Goal: Information Seeking & Learning: Check status

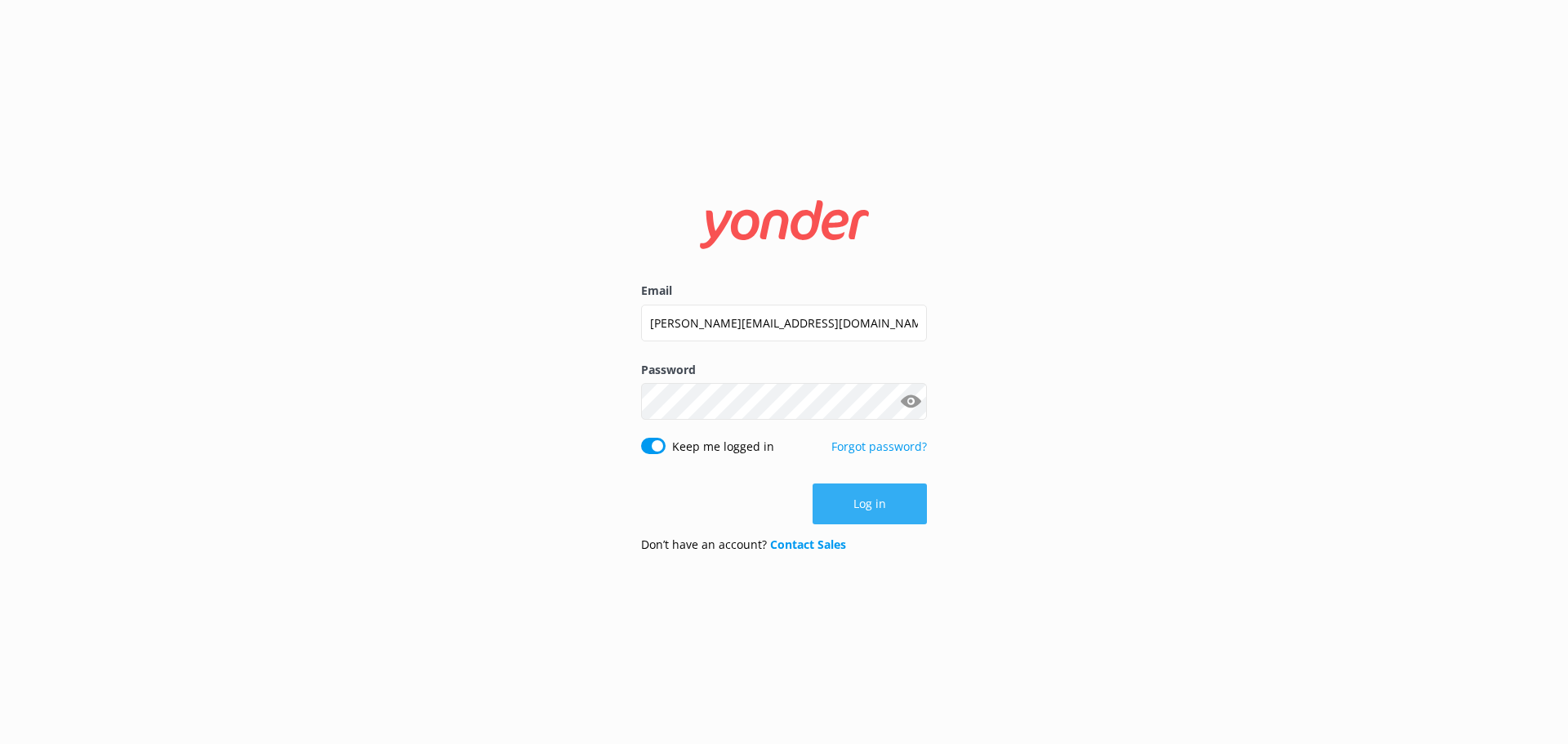
click at [878, 503] on button "Log in" at bounding box center [870, 503] width 114 height 41
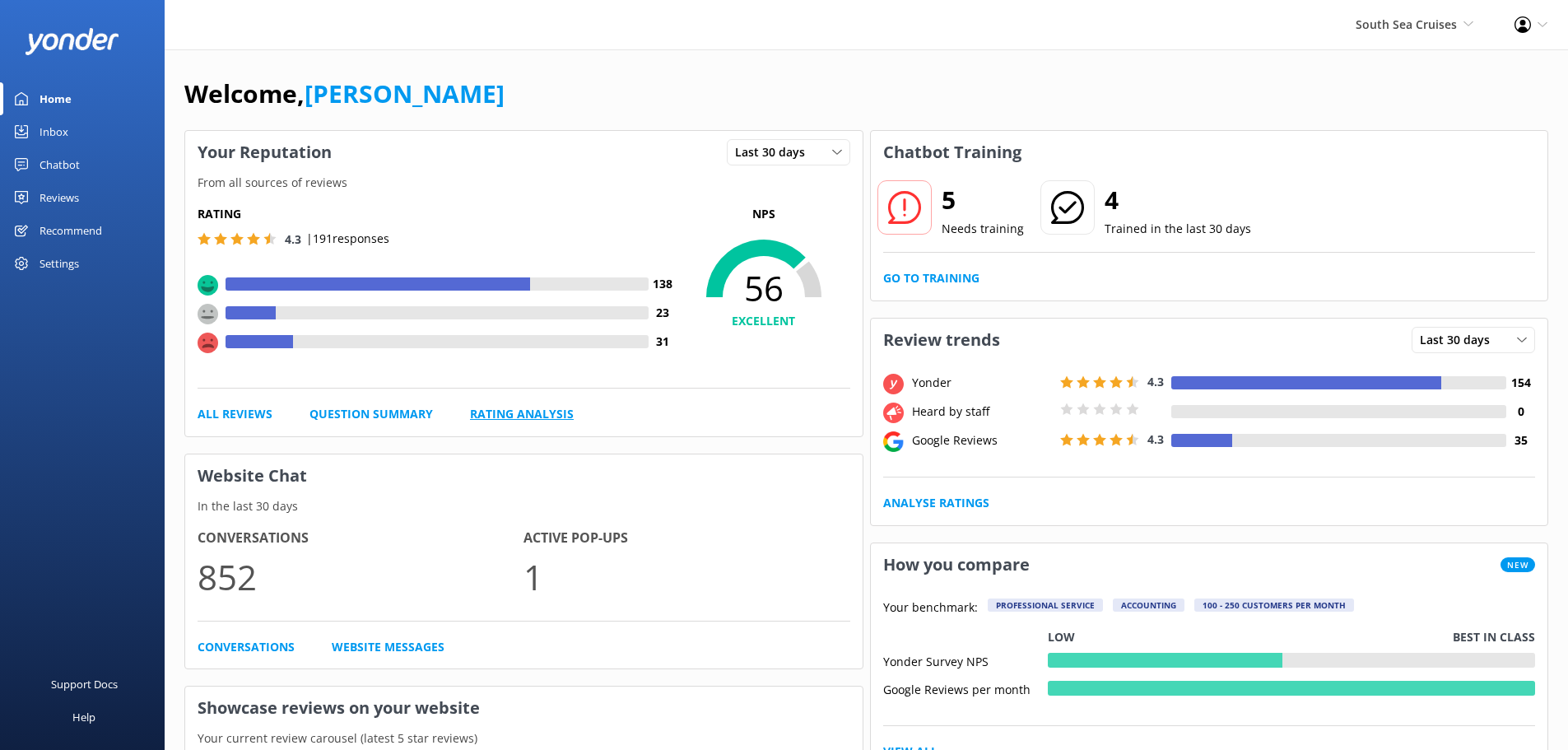
click at [505, 413] on link "Rating Analysis" at bounding box center [521, 414] width 104 height 18
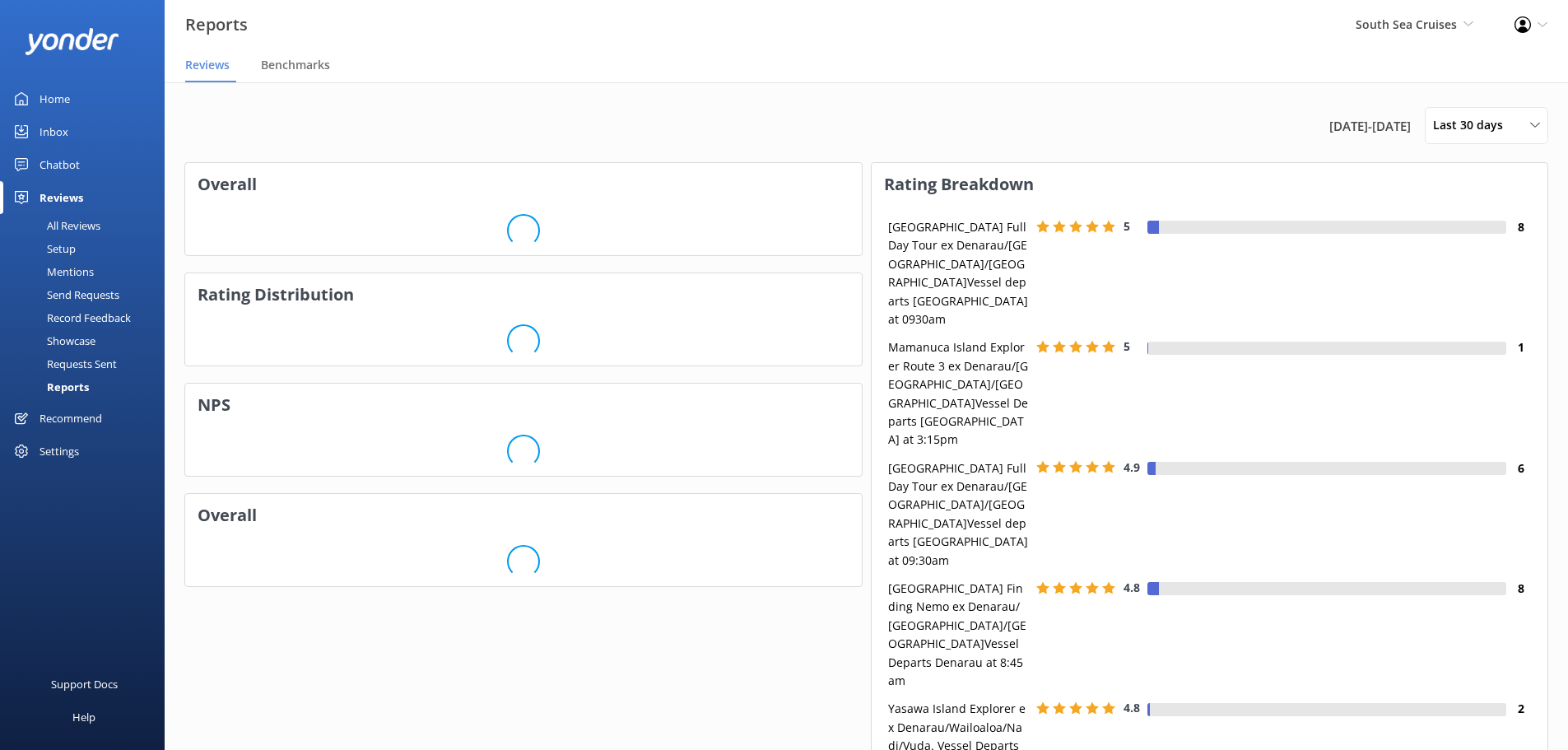
scroll to position [165, 663]
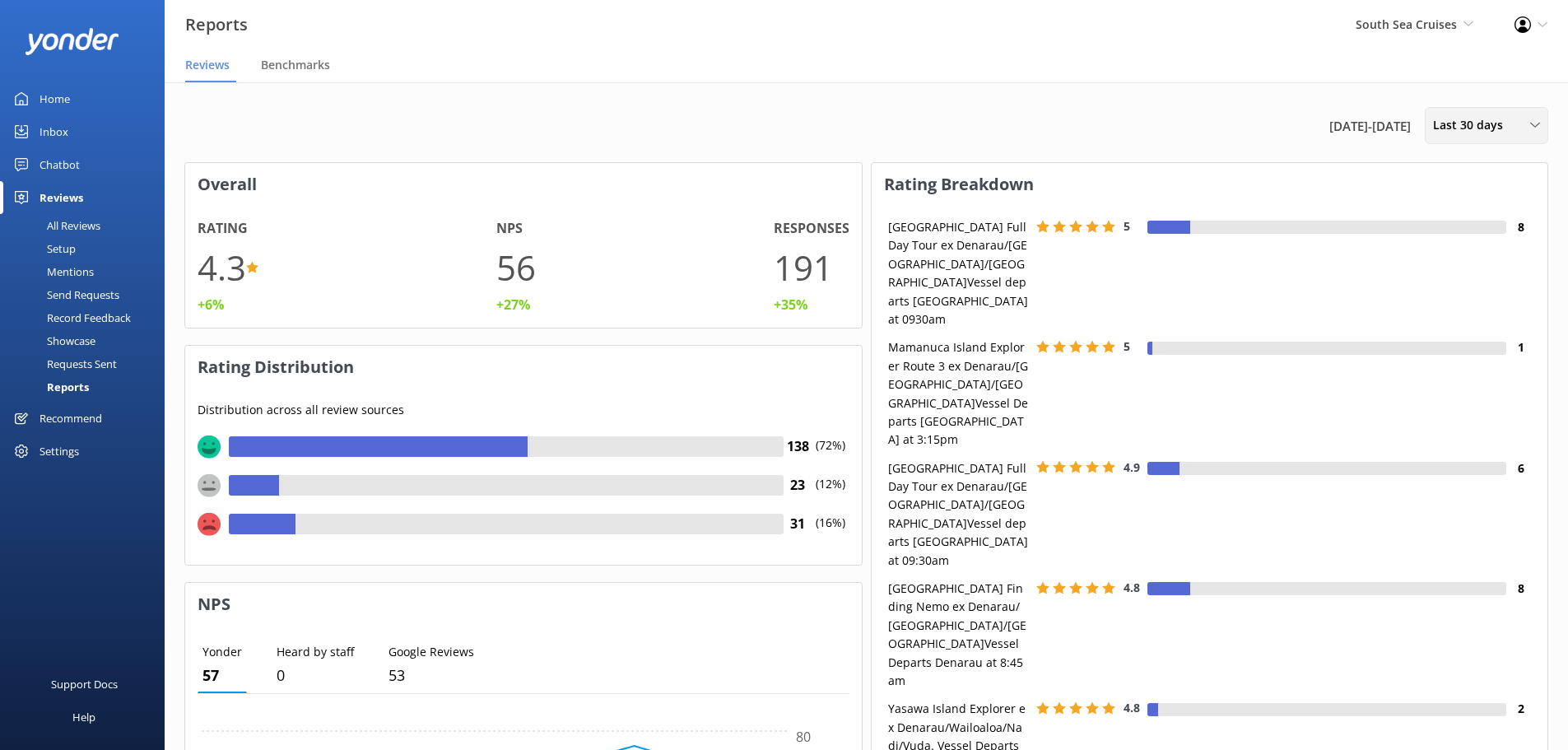
drag, startPoint x: 1498, startPoint y: 131, endPoint x: 1477, endPoint y: 184, distance: 57.0
click at [1498, 130] on span "Last 30 days" at bounding box center [1473, 125] width 80 height 18
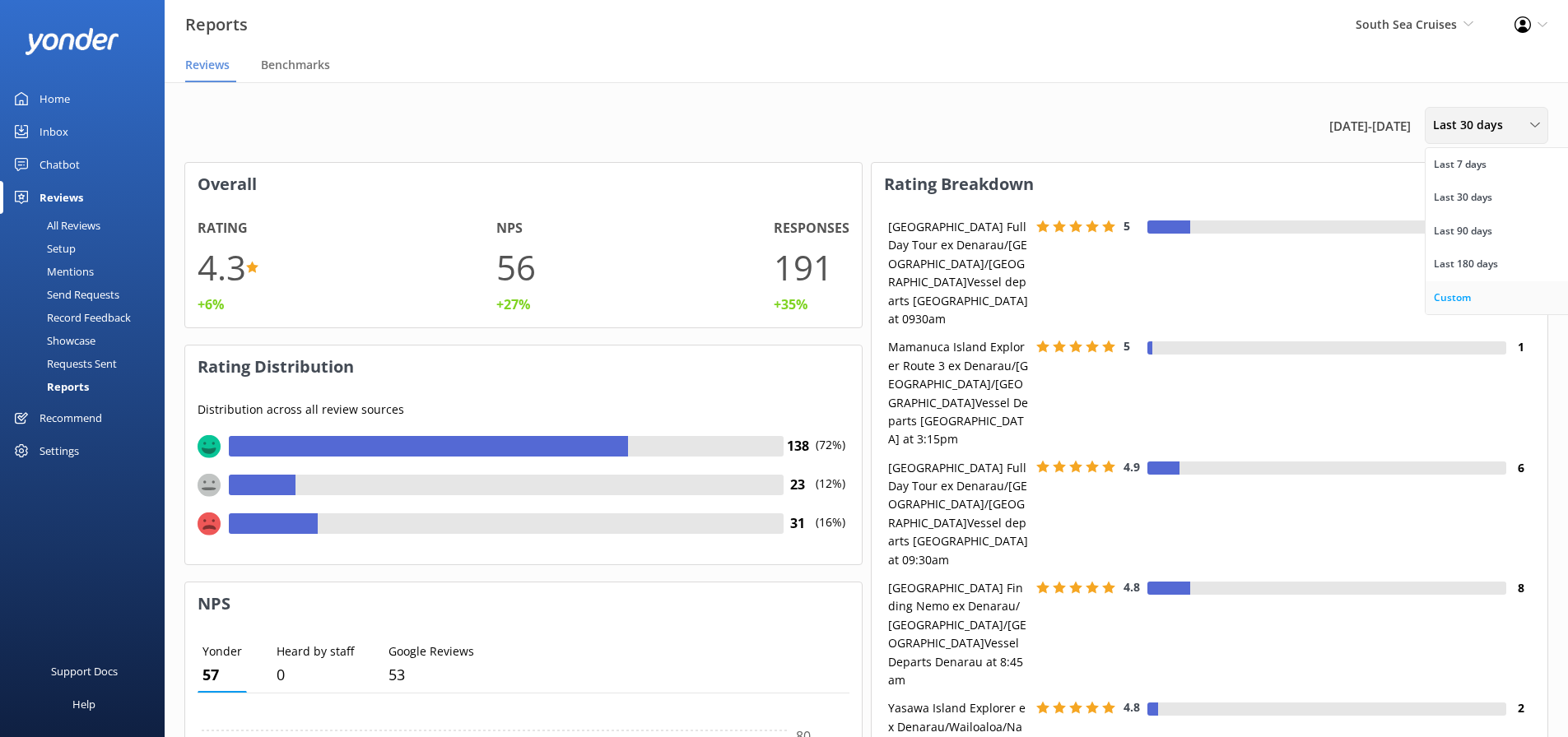
click at [1459, 301] on div "Custom" at bounding box center [1452, 297] width 37 height 16
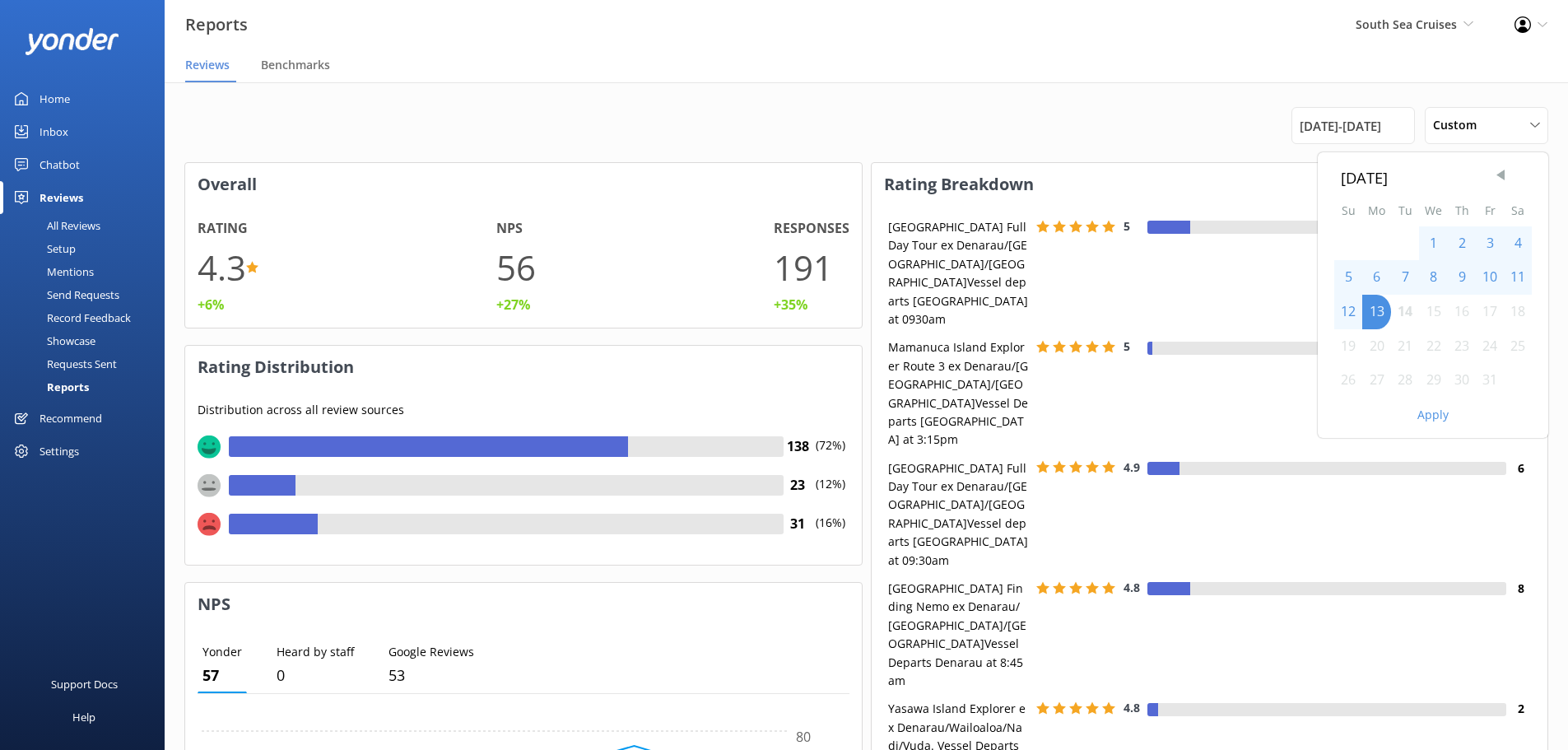
click at [1504, 169] on span "Previous Month" at bounding box center [1499, 174] width 16 height 16
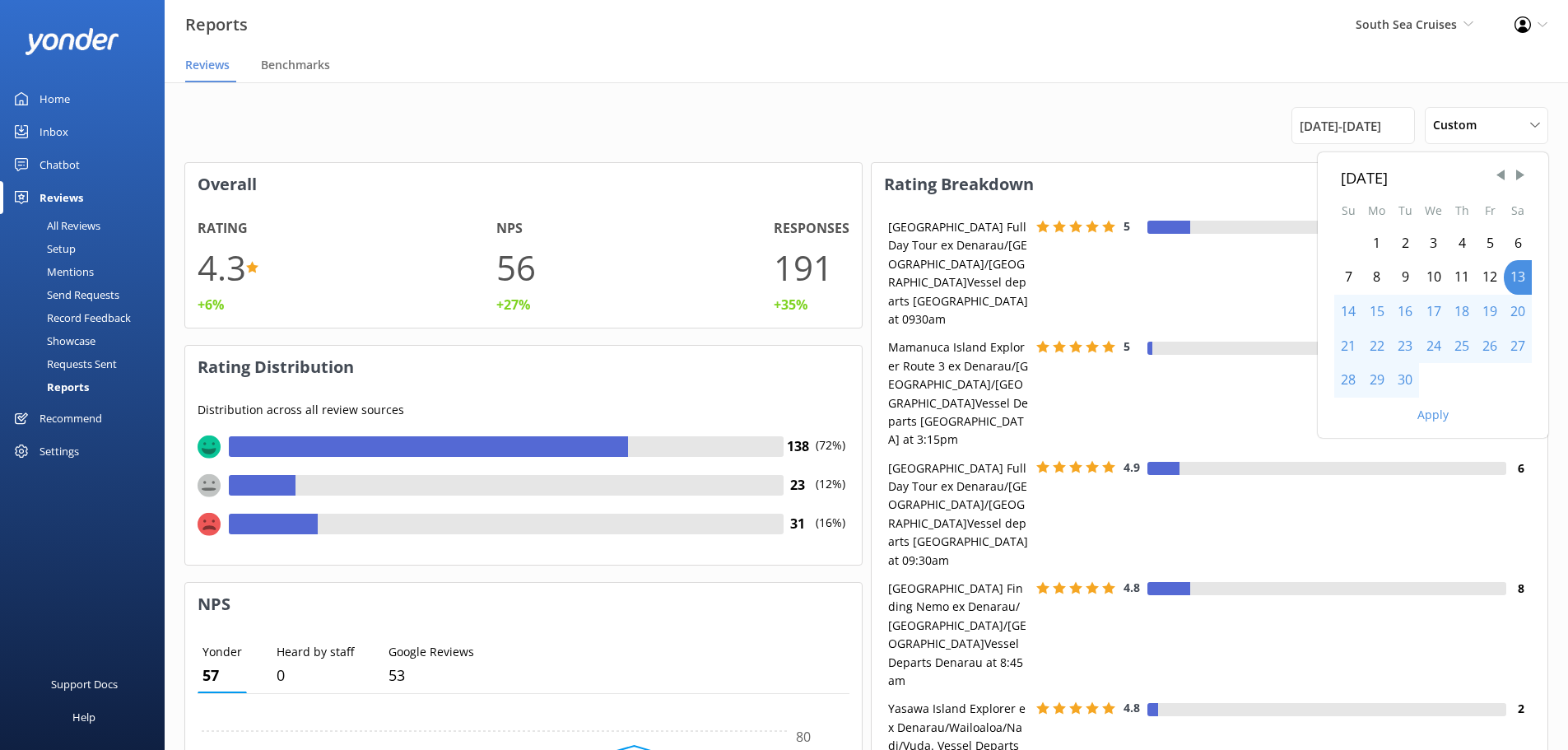
click at [1379, 252] on div "1" at bounding box center [1377, 244] width 29 height 34
click at [1401, 383] on div "30" at bounding box center [1404, 380] width 28 height 34
click at [1431, 417] on button "Apply" at bounding box center [1433, 415] width 31 height 11
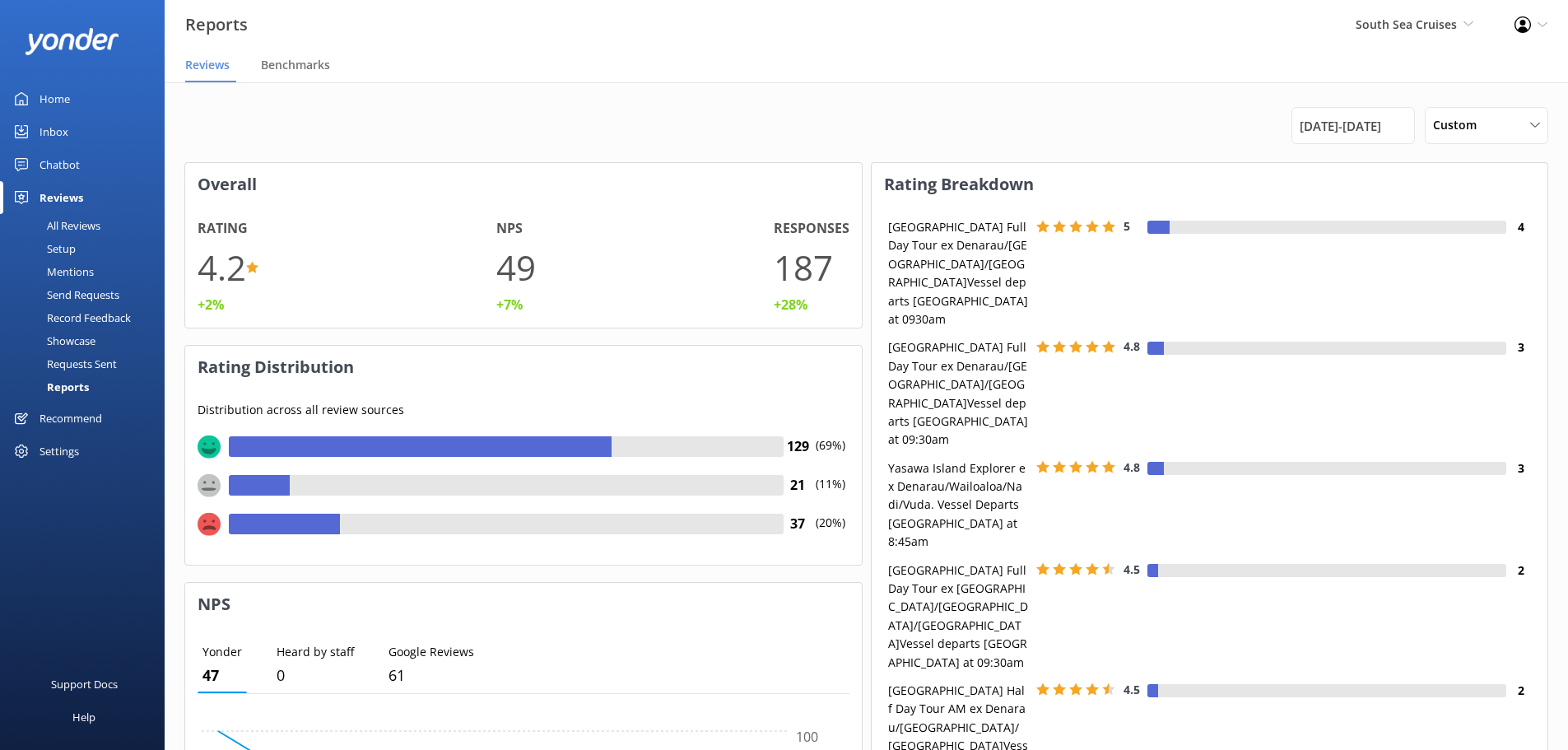
click at [211, 282] on h1 "4.2" at bounding box center [221, 267] width 49 height 55
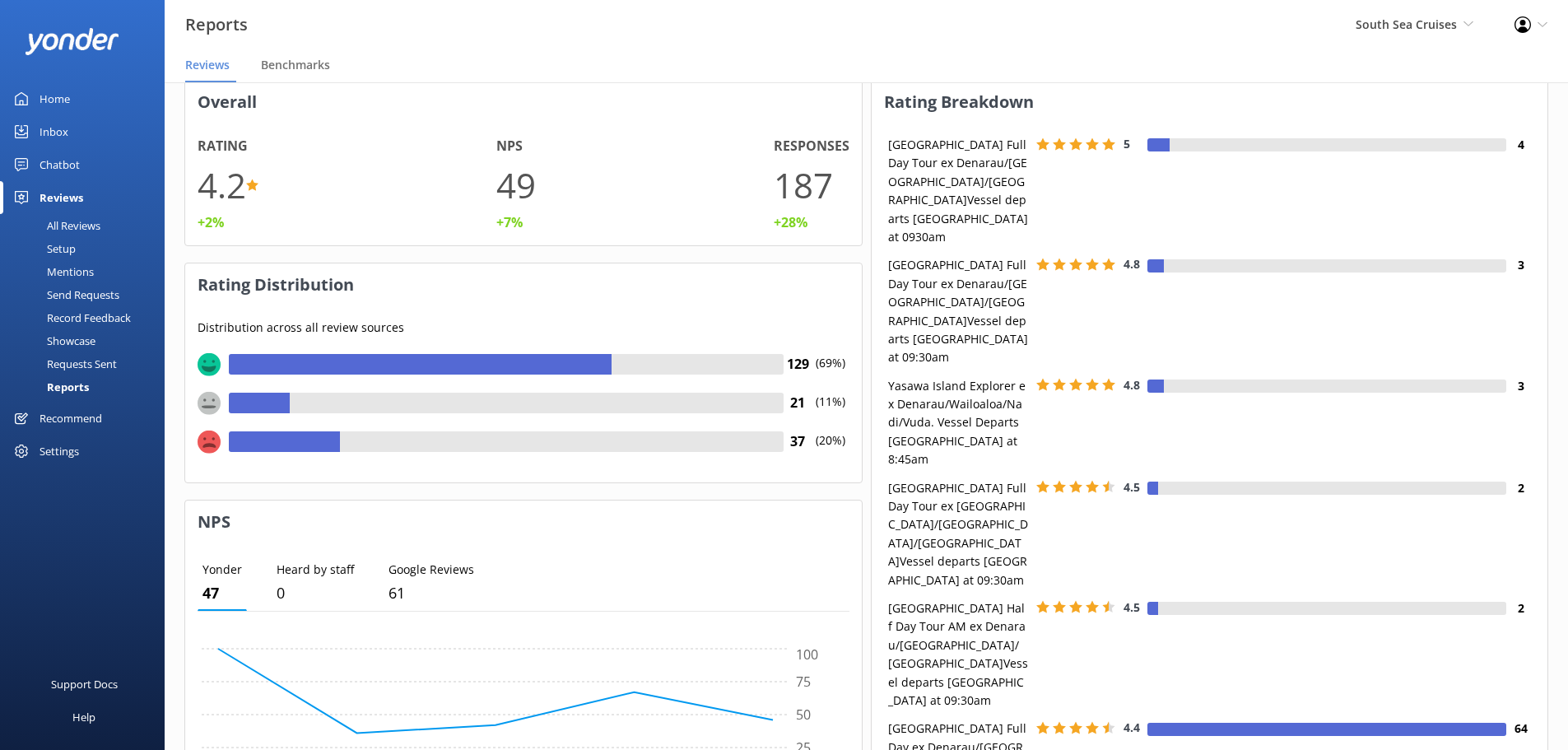
scroll to position [0, 0]
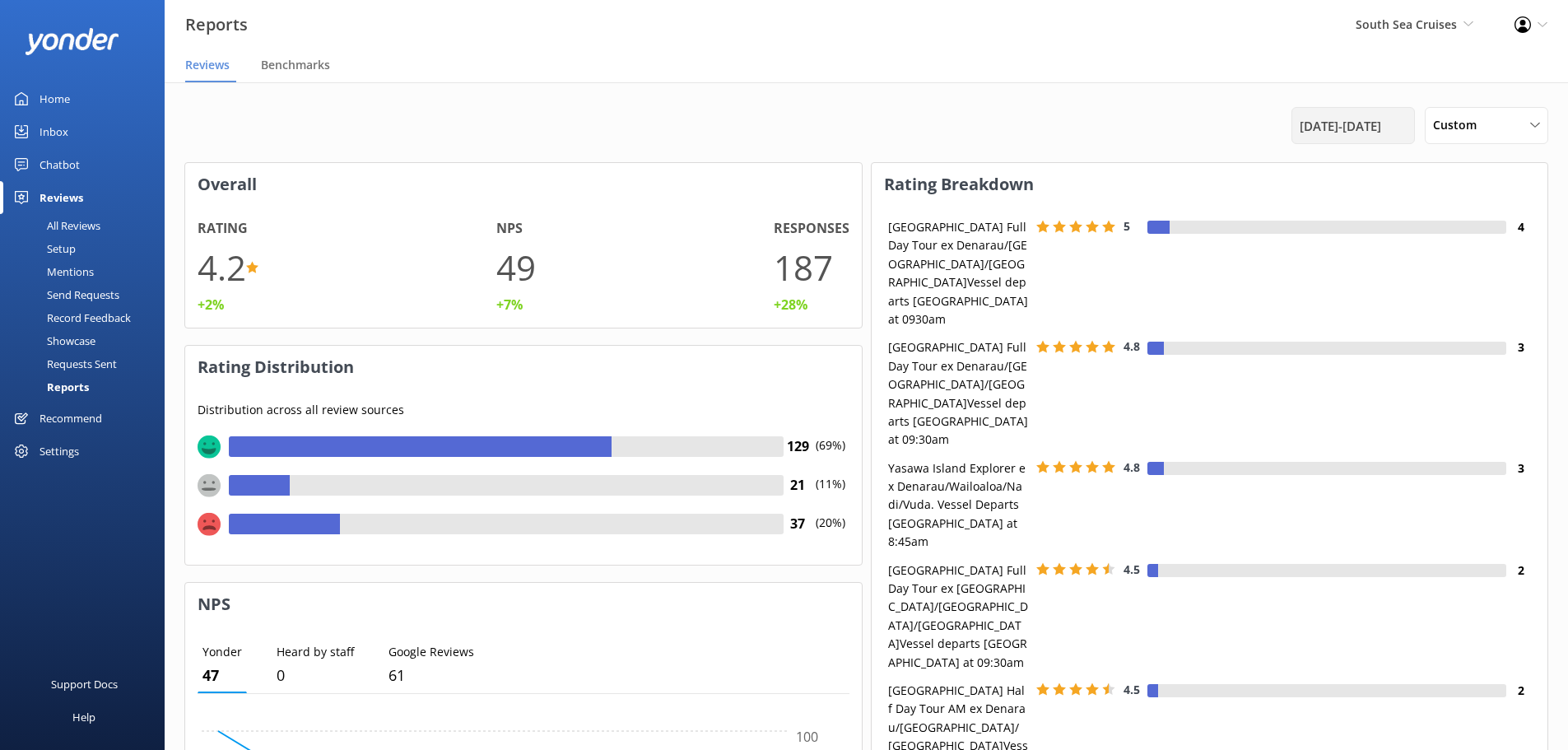
click at [1381, 132] on span "[DATE] - [DATE]" at bounding box center [1340, 126] width 82 height 20
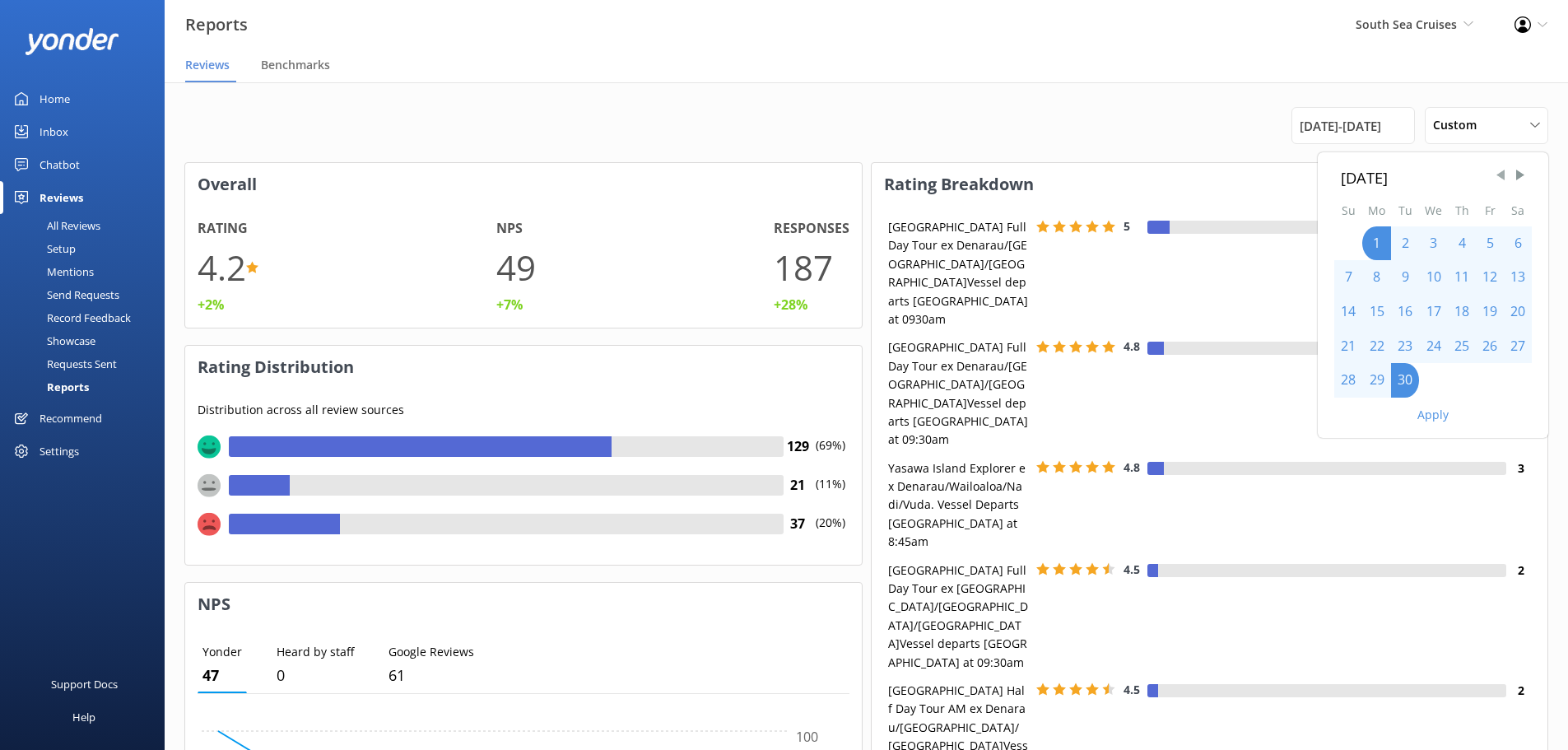
click at [1498, 172] on span "Previous Month" at bounding box center [1499, 174] width 16 height 16
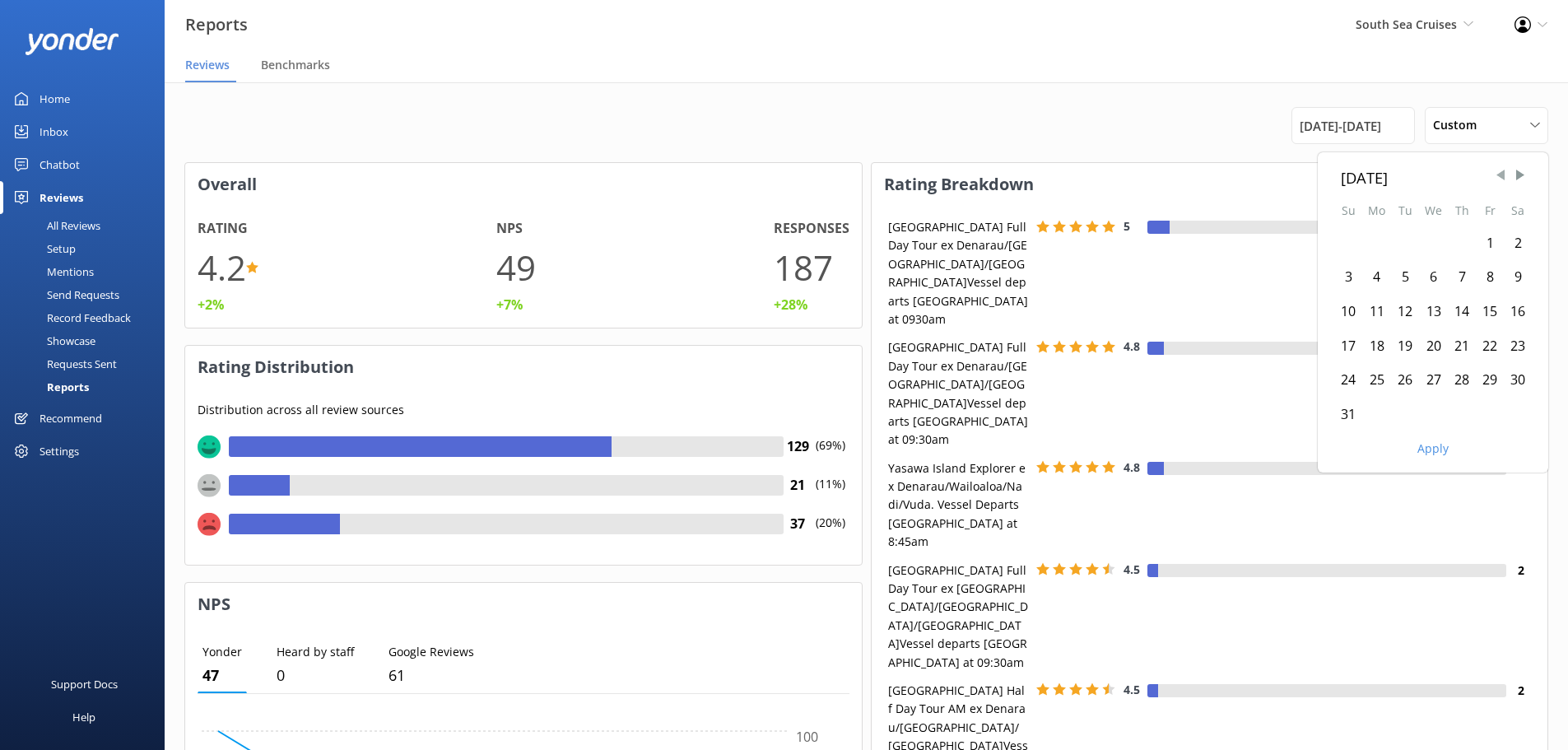
click at [1498, 172] on span "Previous Month" at bounding box center [1499, 174] width 16 height 16
drag, startPoint x: 1498, startPoint y: 172, endPoint x: 1395, endPoint y: 177, distance: 103.1
click at [1395, 177] on div "[DATE] Su Mo Tu We Th Fr Sa 1 2 3 4 5 6 7 8 9 10 11 12 13 14 15 16 17 18 19 20 …" at bounding box center [1433, 295] width 231 height 286
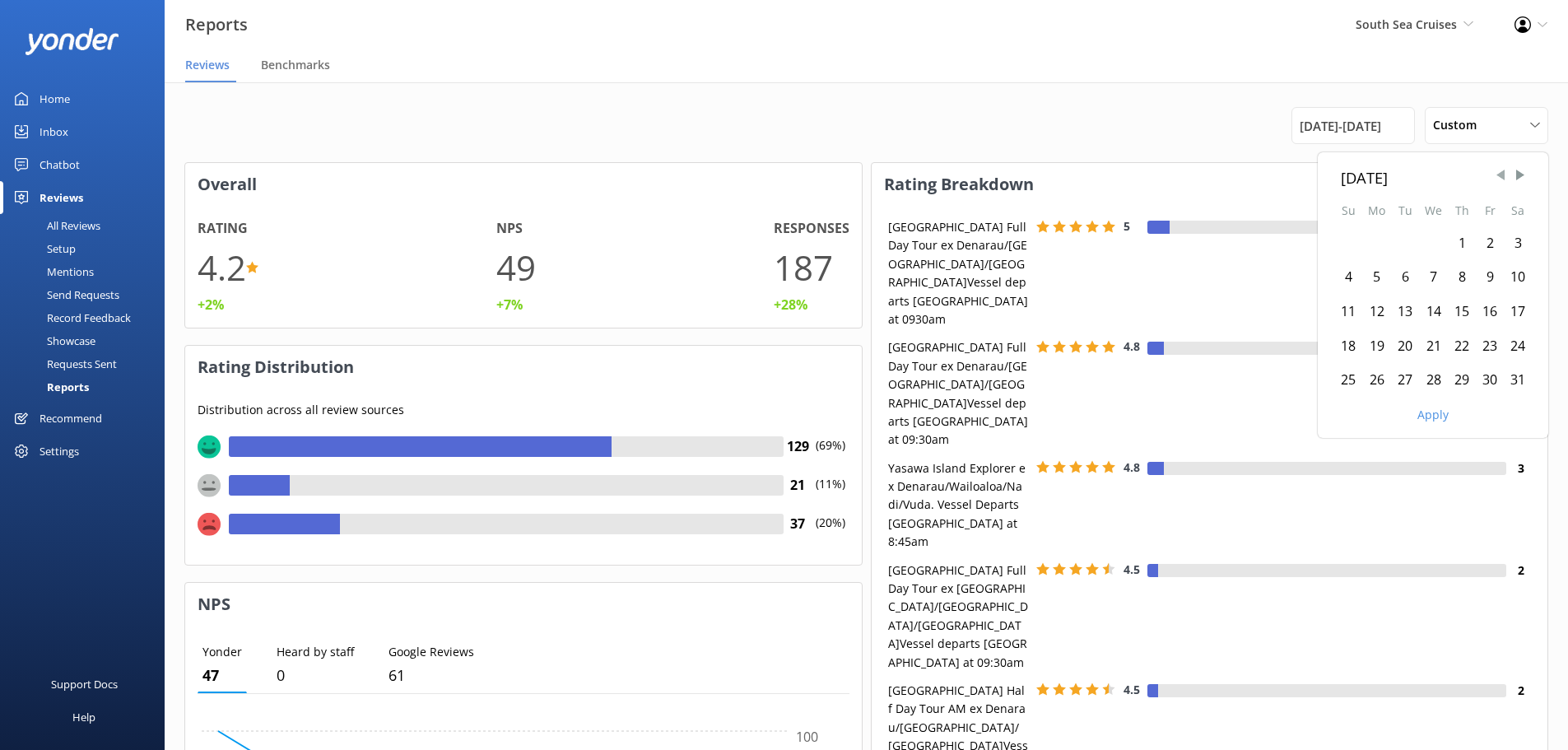
click at [1498, 172] on span "Previous Month" at bounding box center [1499, 174] width 16 height 16
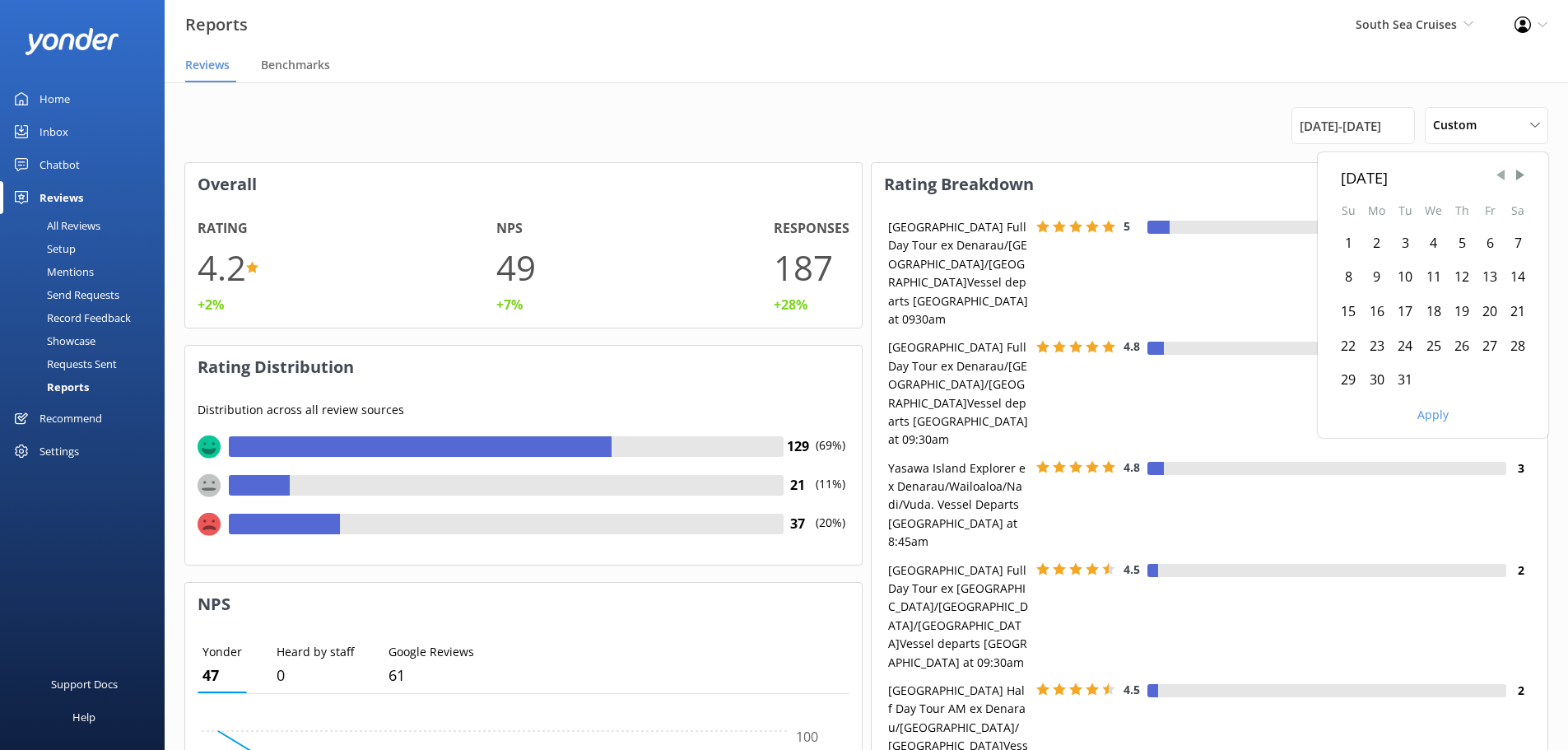
click at [1498, 172] on span "Previous Month" at bounding box center [1499, 174] width 16 height 16
click at [1397, 298] on div "17" at bounding box center [1404, 312] width 28 height 34
click at [1354, 239] on div "1" at bounding box center [1348, 244] width 28 height 34
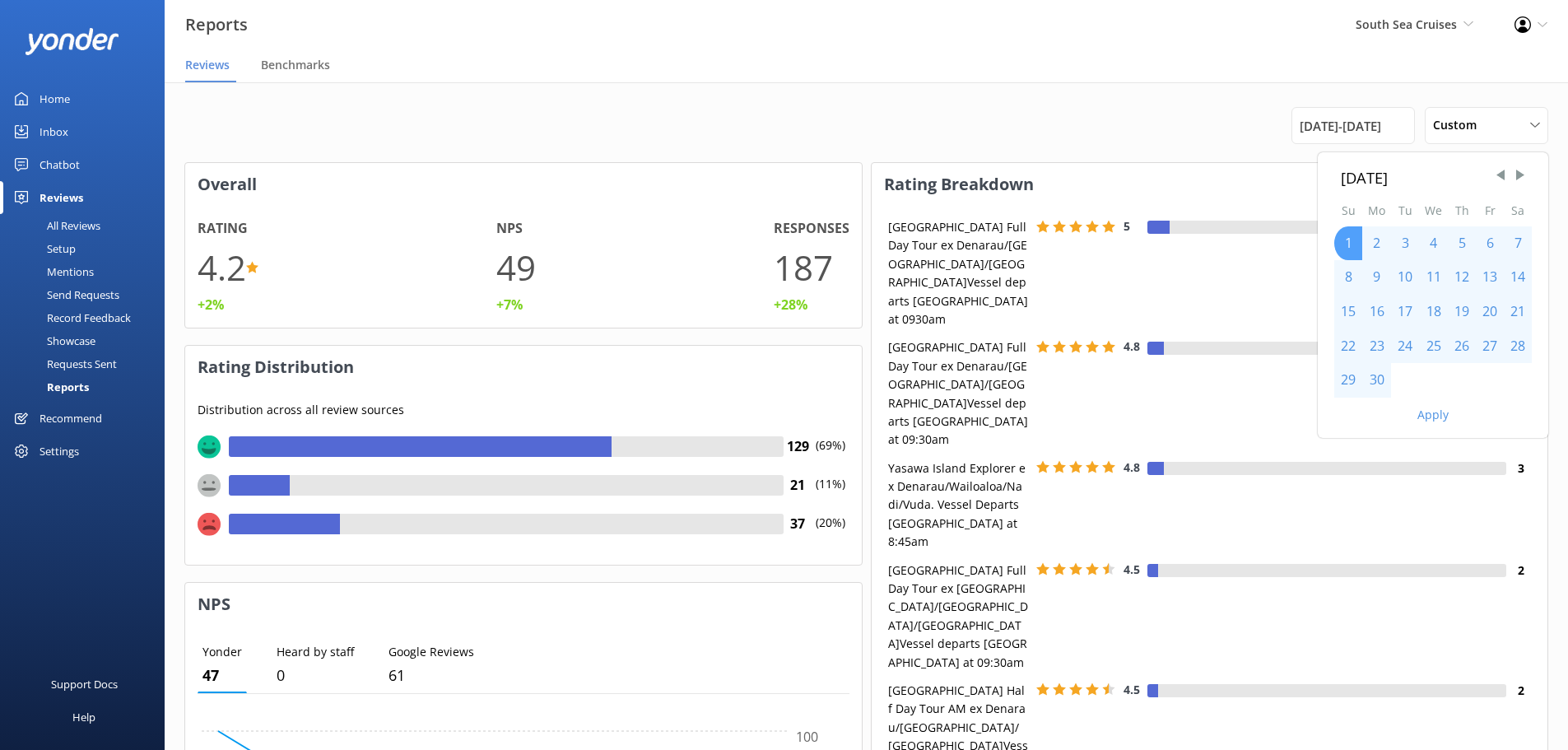
click at [1354, 241] on div "1" at bounding box center [1348, 244] width 28 height 34
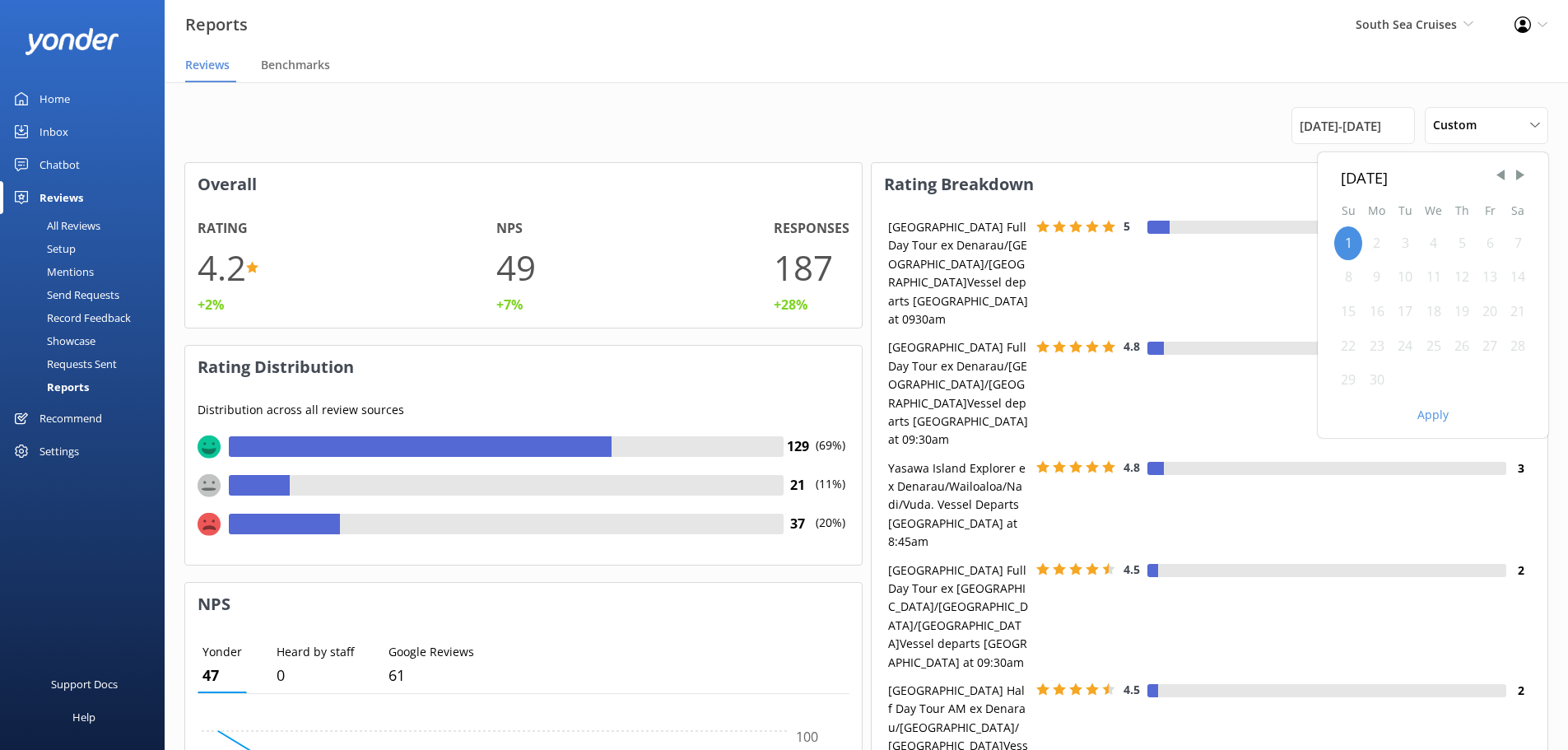
click at [1383, 373] on div "30" at bounding box center [1377, 380] width 29 height 34
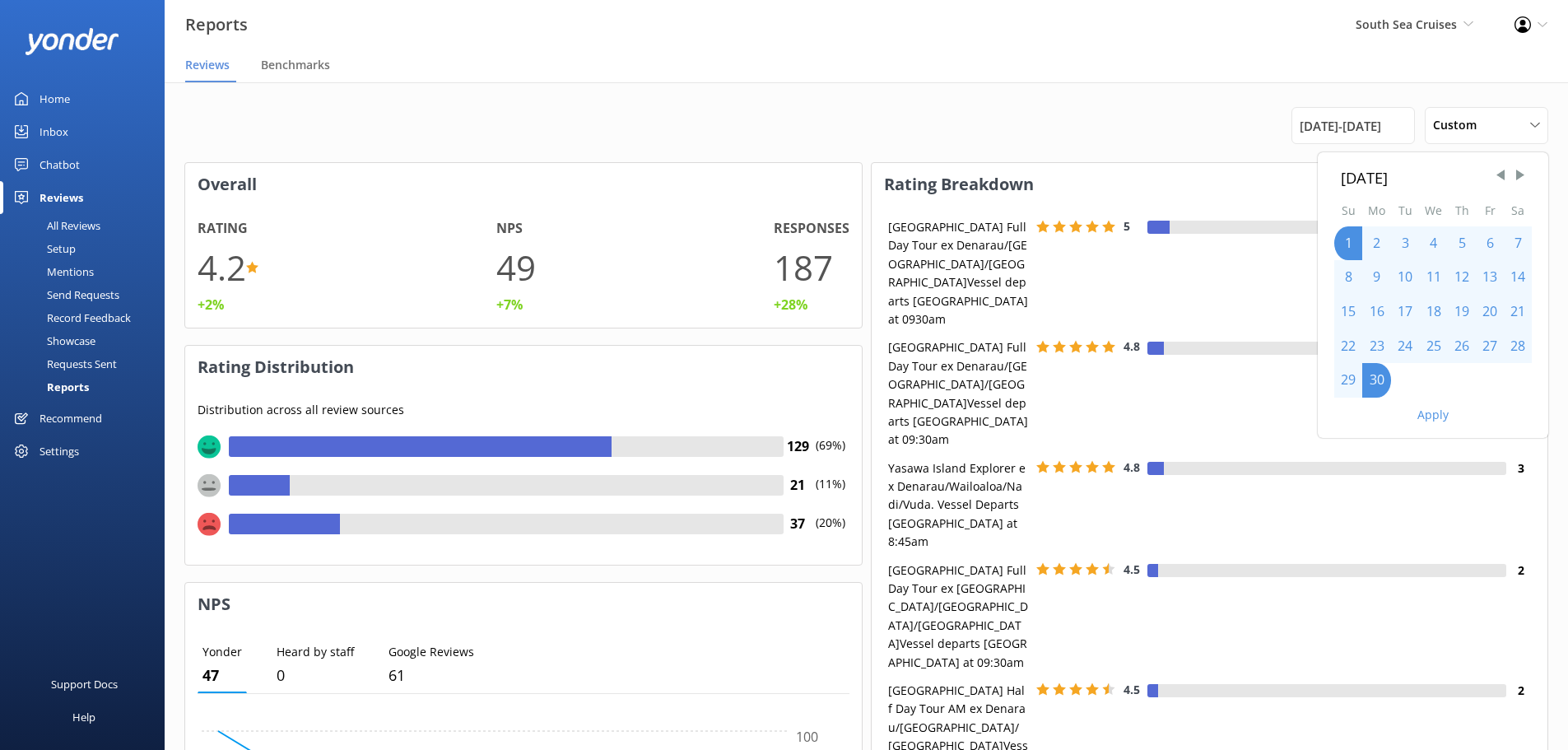
drag, startPoint x: 1430, startPoint y: 427, endPoint x: 1422, endPoint y: 413, distance: 16.1
click at [1428, 426] on div "[DATE] Su Mo Tu We Th Fr Sa 1 2 3 4 5 6 7 8 9 10 11 12 13 14 15 16 17 18 19 20 …" at bounding box center [1433, 295] width 231 height 286
click at [1422, 412] on button "Apply" at bounding box center [1433, 415] width 31 height 11
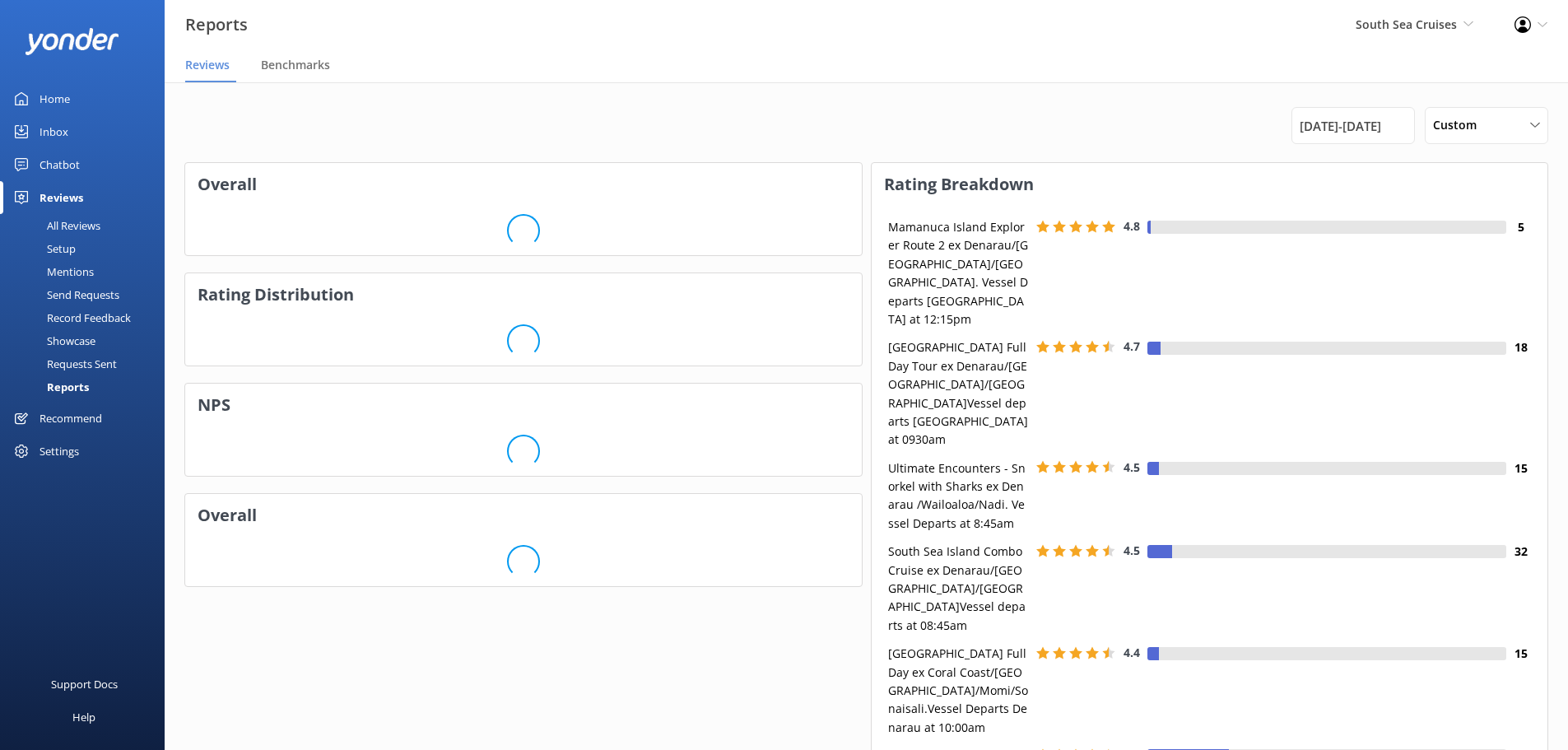
scroll to position [165, 663]
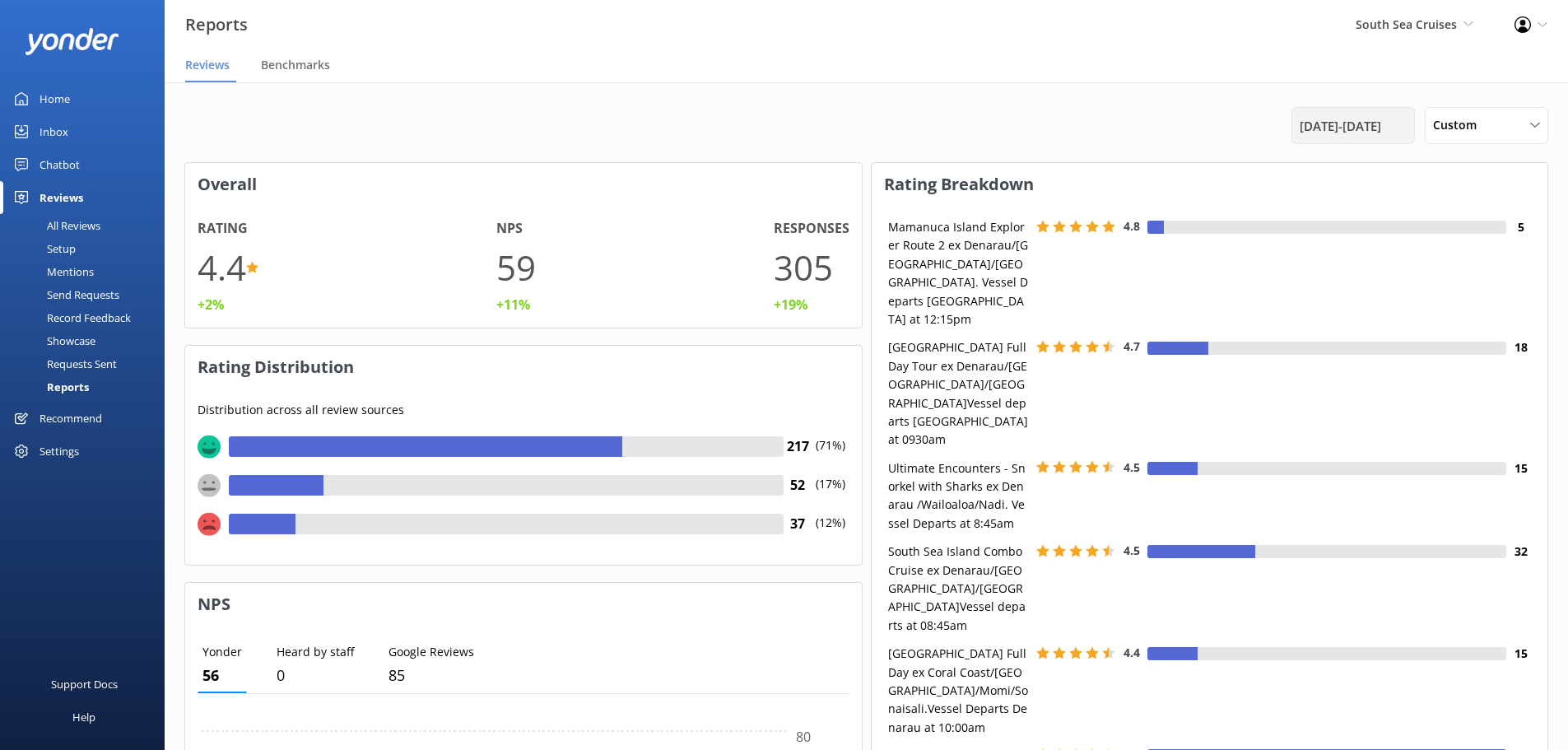
click at [1310, 119] on span "[DATE] - [DATE]" at bounding box center [1340, 126] width 82 height 20
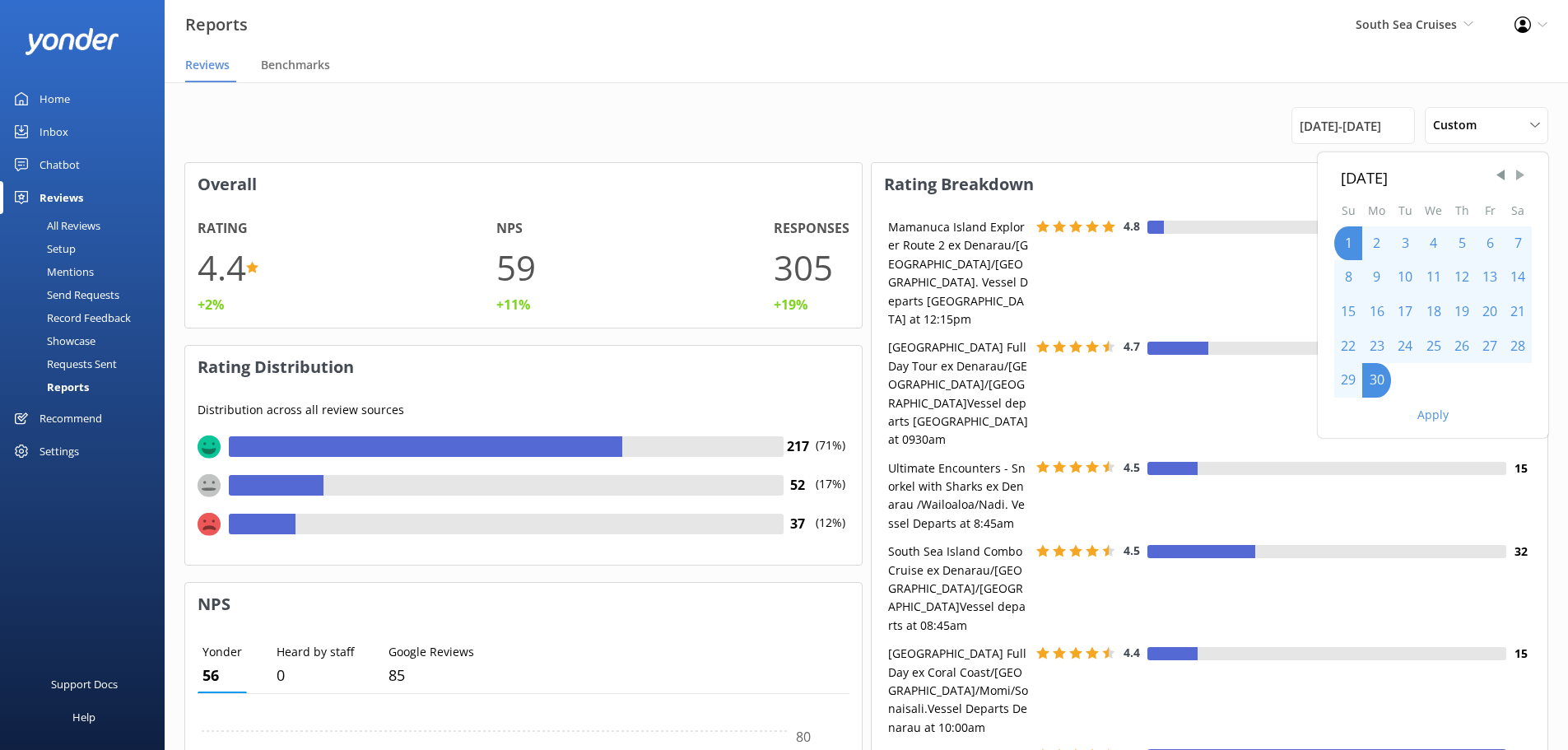
click at [1524, 175] on span "Next Month" at bounding box center [1519, 174] width 16 height 16
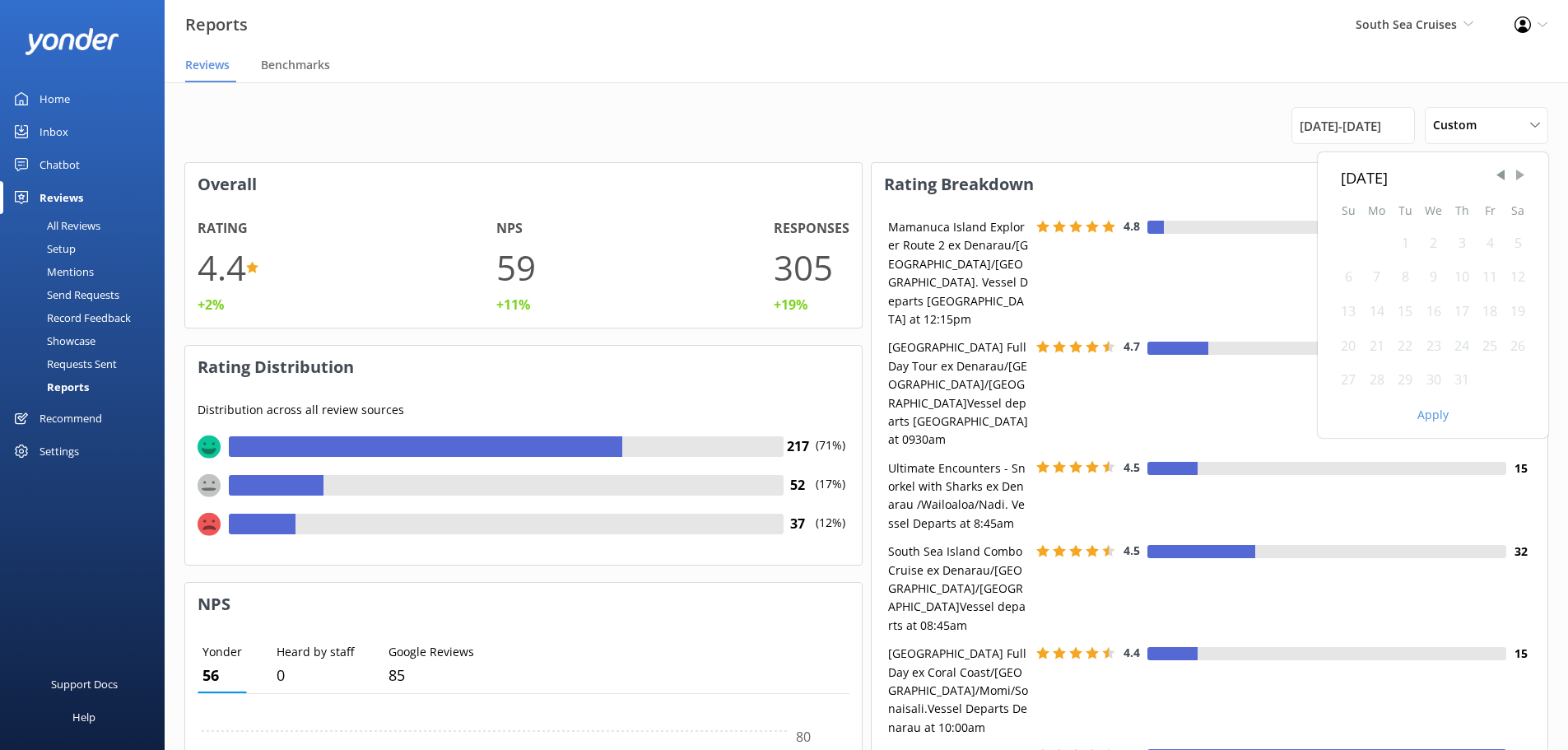
click at [1524, 175] on span "Next Month" at bounding box center [1519, 174] width 16 height 16
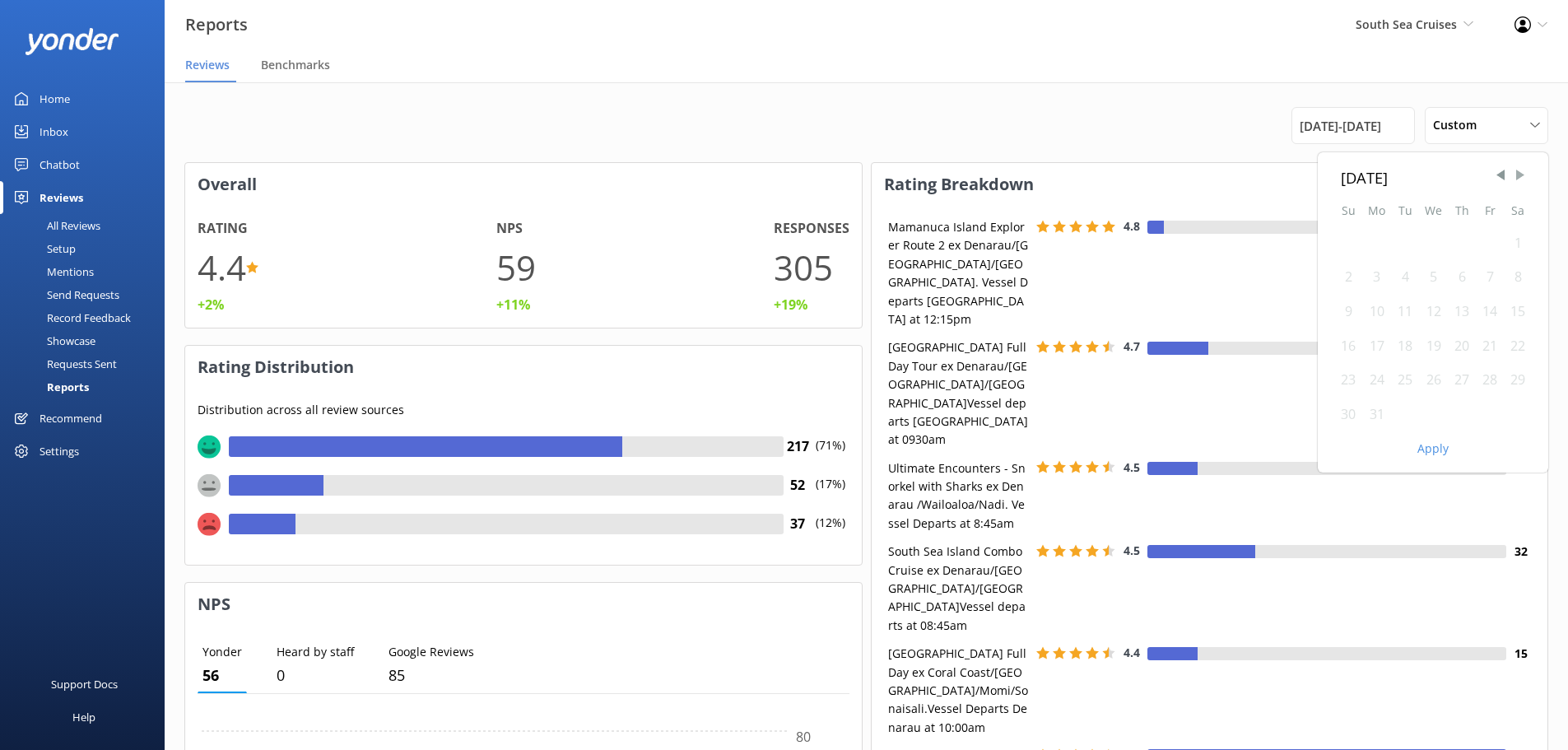
click at [1524, 175] on span "Next Month" at bounding box center [1519, 174] width 16 height 16
click at [1524, 174] on span "Next Month" at bounding box center [1519, 174] width 16 height 16
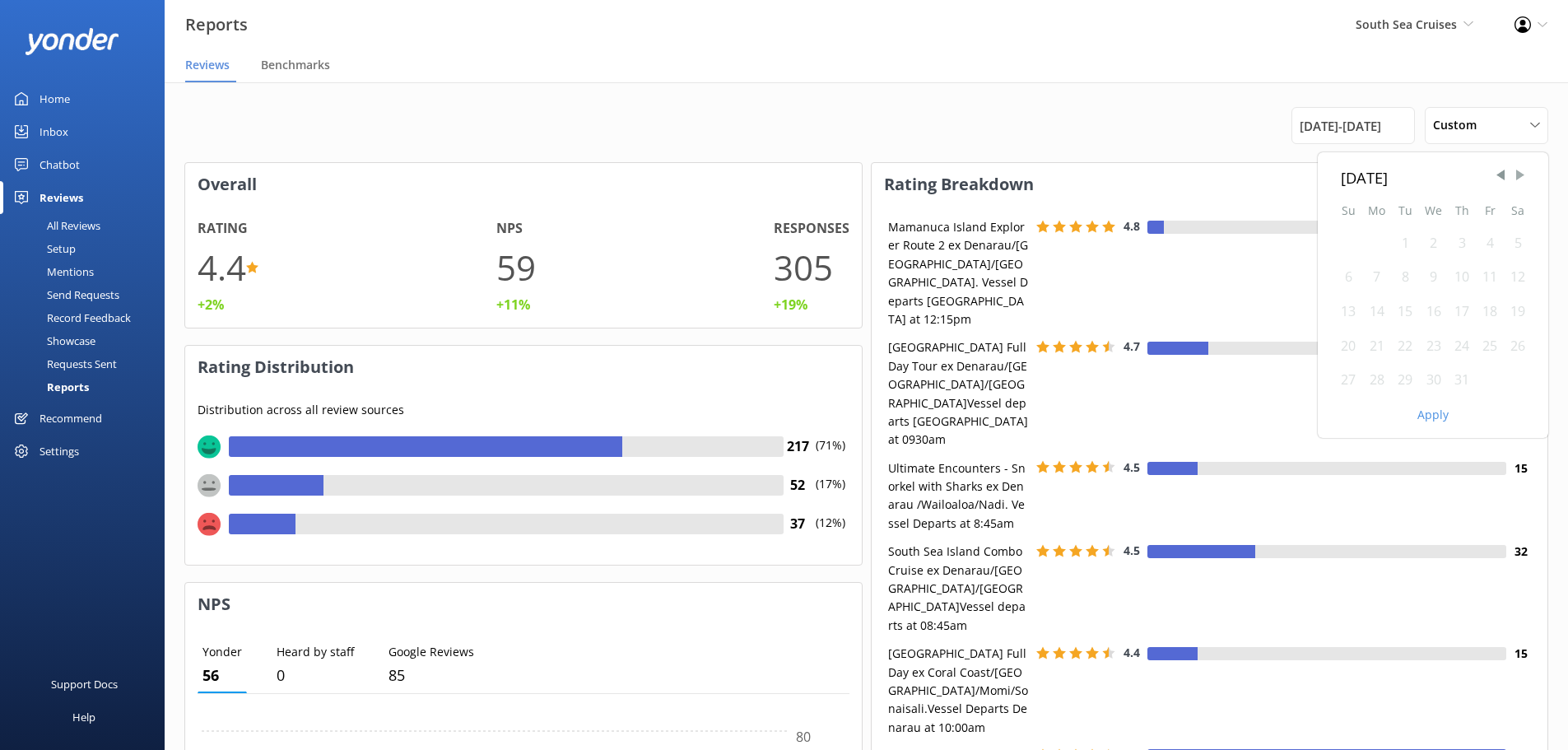
click at [1524, 174] on span "Next Month" at bounding box center [1519, 174] width 16 height 16
click at [1368, 242] on div "1" at bounding box center [1377, 244] width 29 height 34
click at [1369, 242] on div "1" at bounding box center [1377, 244] width 29 height 34
click at [1402, 386] on div "30" at bounding box center [1404, 380] width 28 height 34
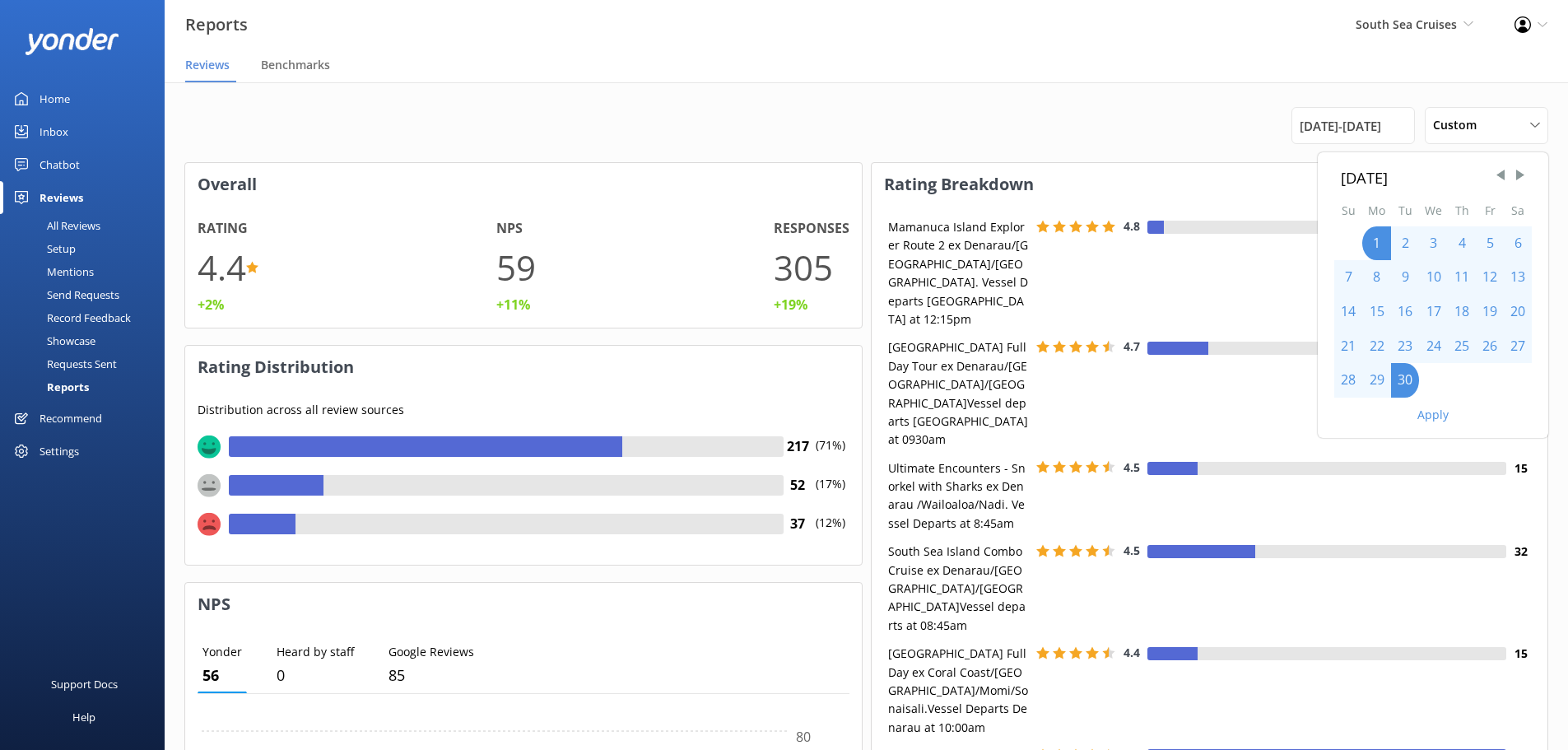
click at [1428, 418] on button "Apply" at bounding box center [1433, 415] width 31 height 11
